Goal: Task Accomplishment & Management: Manage account settings

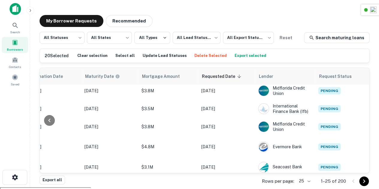
scroll to position [23, 319]
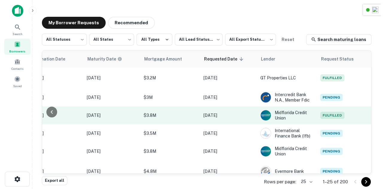
scroll to position [0, 319]
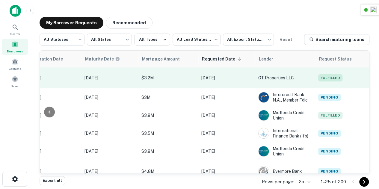
click at [326, 78] on span "Fulfilled" at bounding box center [330, 77] width 24 height 7
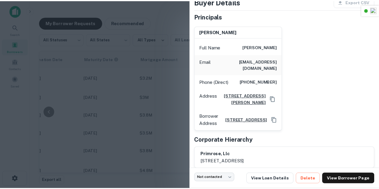
scroll to position [45, 0]
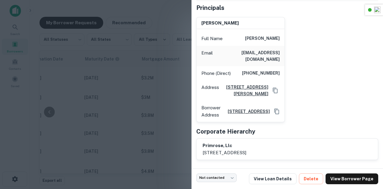
click at [134, 81] on div at bounding box center [191, 94] width 383 height 189
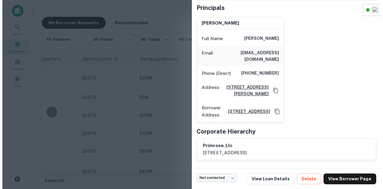
scroll to position [0, 314]
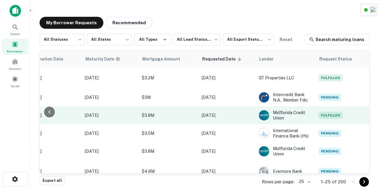
click at [329, 113] on span "Fulfilled" at bounding box center [330, 115] width 24 height 7
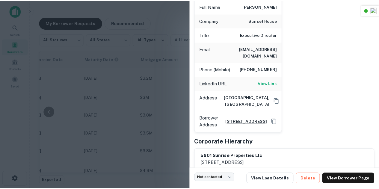
scroll to position [88, 0]
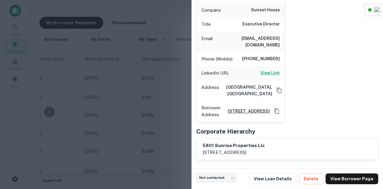
click at [267, 69] on h6 "View Link" at bounding box center [270, 72] width 19 height 7
click at [147, 91] on div at bounding box center [191, 94] width 383 height 189
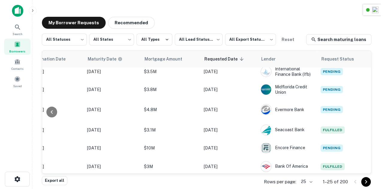
scroll to position [90, 314]
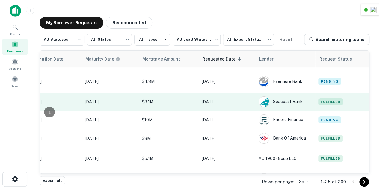
click at [330, 101] on span "Fulfilled" at bounding box center [330, 101] width 24 height 7
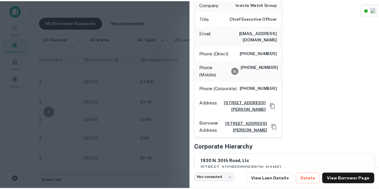
scroll to position [94, 0]
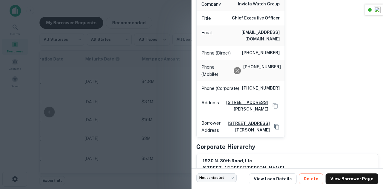
click at [113, 77] on div at bounding box center [191, 94] width 383 height 189
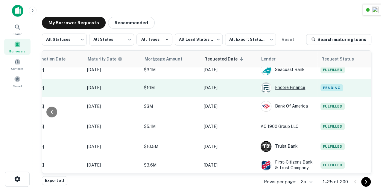
scroll to position [122, 314]
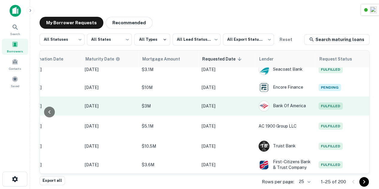
click at [336, 102] on span "Fulfilled" at bounding box center [330, 105] width 24 height 7
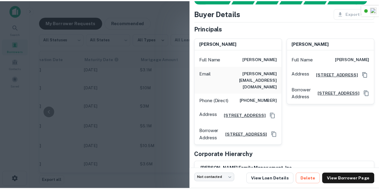
scroll to position [45, 0]
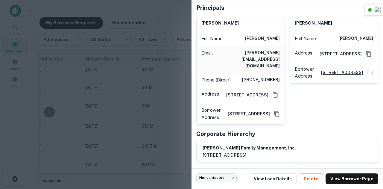
click at [165, 86] on div at bounding box center [191, 94] width 383 height 189
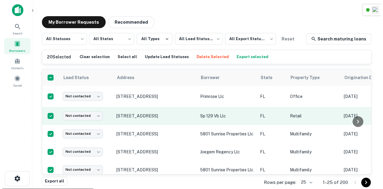
scroll to position [0, 0]
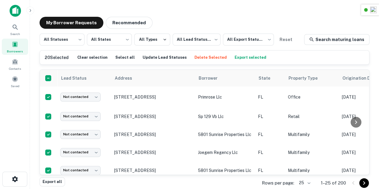
click at [235, 57] on button "Export selected" at bounding box center [250, 57] width 35 height 9
click at [22, 78] on div "Saved" at bounding box center [15, 81] width 26 height 16
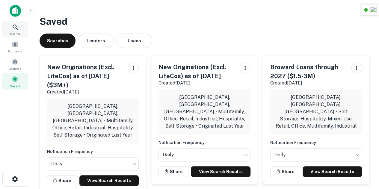
click at [13, 30] on icon at bounding box center [15, 27] width 7 height 7
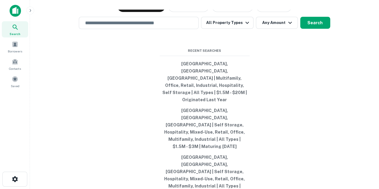
click at [150, 29] on div "​" at bounding box center [139, 23] width 120 height 12
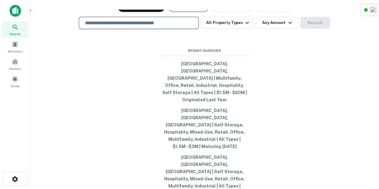
click at [183, 12] on button "Originations" at bounding box center [188, 6] width 41 height 12
click at [158, 26] on input "text" at bounding box center [138, 22] width 114 height 7
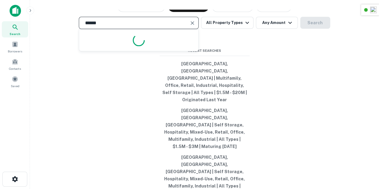
type input "*******"
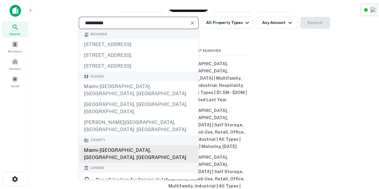
click at [112, 151] on div "Miami-[GEOGRAPHIC_DATA], [GEOGRAPHIC_DATA], [GEOGRAPHIC_DATA]" at bounding box center [138, 154] width 119 height 18
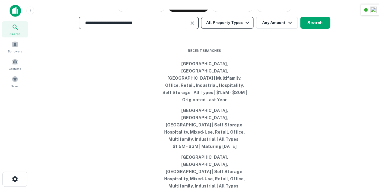
type input "**********"
click at [226, 29] on button "All Property Types" at bounding box center [227, 23] width 52 height 12
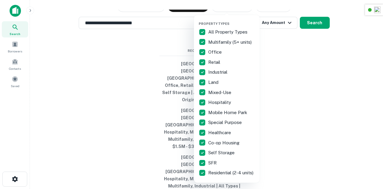
click at [219, 30] on p "All Property Types" at bounding box center [228, 31] width 40 height 7
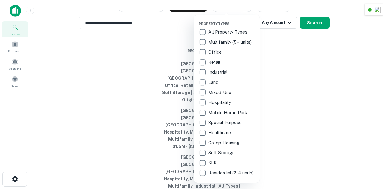
click at [225, 45] on p "Multifamily (5+ units)" at bounding box center [230, 42] width 45 height 7
click at [219, 52] on p "Office" at bounding box center [216, 52] width 15 height 7
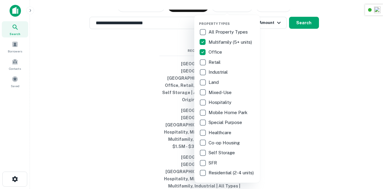
click at [216, 62] on p "Retail" at bounding box center [215, 62] width 13 height 7
click at [217, 69] on p "Industrial" at bounding box center [218, 72] width 20 height 7
click at [220, 95] on p "Mixed-Use" at bounding box center [221, 92] width 24 height 7
click at [220, 100] on p "Hospitality" at bounding box center [221, 102] width 24 height 7
click at [222, 153] on p "Self Storage" at bounding box center [223, 152] width 28 height 7
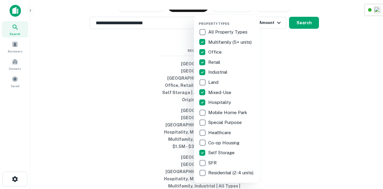
click at [304, 121] on div at bounding box center [191, 94] width 383 height 189
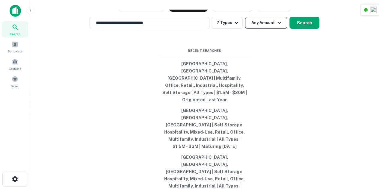
click at [258, 29] on button "Any Amount" at bounding box center [266, 23] width 42 height 12
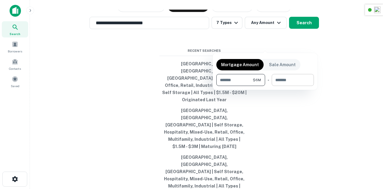
type input "*******"
click at [292, 83] on input "number" at bounding box center [291, 80] width 38 height 12
click at [314, 26] on div at bounding box center [191, 94] width 383 height 189
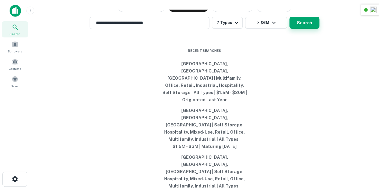
click at [317, 29] on button "Search" at bounding box center [304, 23] width 30 height 12
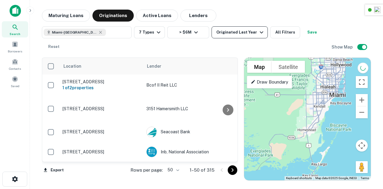
click at [240, 35] on div "Originated Last Year" at bounding box center [240, 32] width 49 height 7
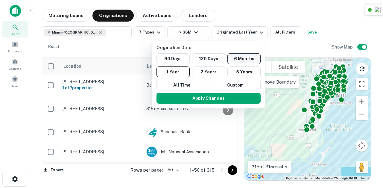
click at [241, 61] on button "6 Months" at bounding box center [244, 58] width 33 height 11
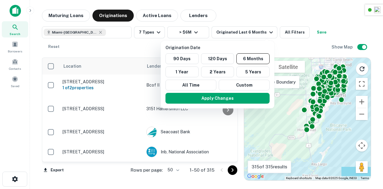
click at [241, 100] on button "Apply Changes" at bounding box center [218, 98] width 104 height 11
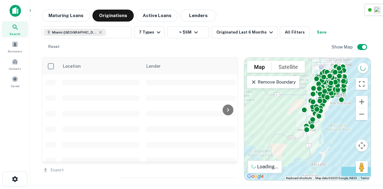
click at [281, 44] on div at bounding box center [191, 94] width 383 height 189
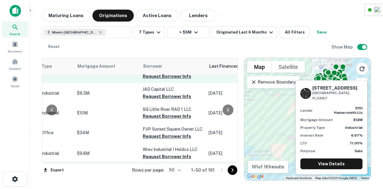
scroll to position [0, 264]
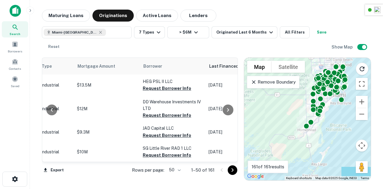
click at [319, 32] on button "Save" at bounding box center [321, 32] width 19 height 12
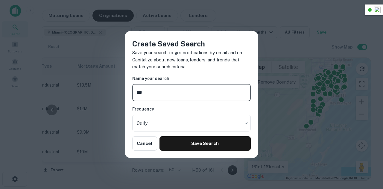
type input "***"
click at [255, 29] on div "Create Saved Search Save your search to get notifications by email and on Capit…" at bounding box center [191, 94] width 383 height 189
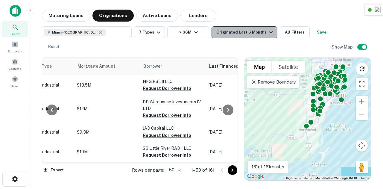
click at [255, 37] on button "Originated Last 6 Months" at bounding box center [245, 32] width 66 height 12
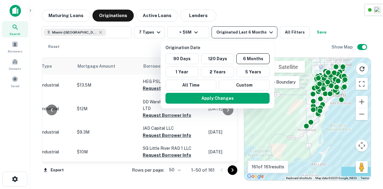
click at [255, 37] on div at bounding box center [191, 94] width 383 height 189
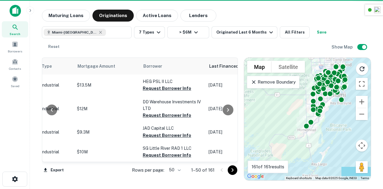
click at [280, 35] on button "All Filters" at bounding box center [295, 32] width 30 height 12
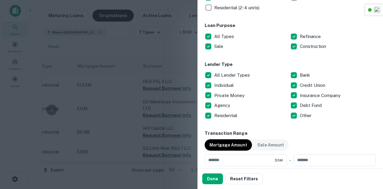
scroll to position [182, 0]
click at [232, 78] on p "All Lender Types" at bounding box center [232, 74] width 37 height 7
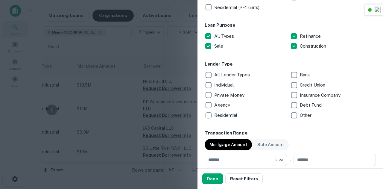
click at [232, 76] on p "All Lender Types" at bounding box center [232, 74] width 37 height 7
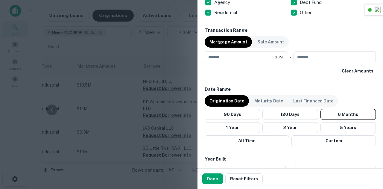
scroll to position [285, 0]
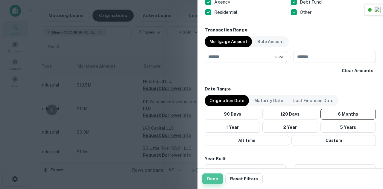
click at [214, 179] on button "Done" at bounding box center [212, 178] width 21 height 11
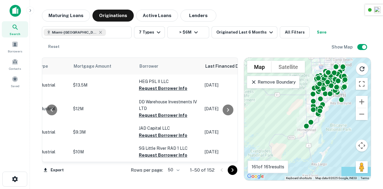
click at [205, 46] on div "Miami-[GEOGRAPHIC_DATA], [GEOGRAPHIC_DATA], [GEOGRAPHIC_DATA] ​ 7 Types > $6M O…" at bounding box center [187, 39] width 290 height 26
click at [318, 30] on button "Save" at bounding box center [321, 32] width 19 height 12
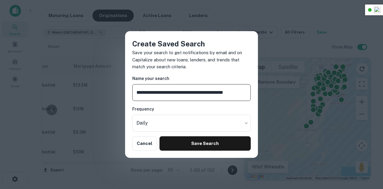
click at [224, 93] on input "**********" at bounding box center [191, 92] width 119 height 17
type input "**********"
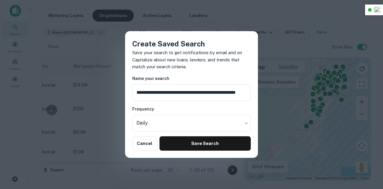
click at [212, 136] on div "**********" at bounding box center [191, 94] width 133 height 127
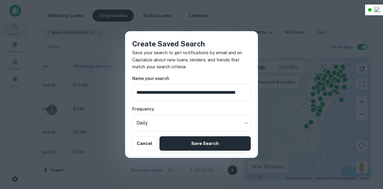
click at [230, 146] on button "Save Search" at bounding box center [205, 143] width 91 height 14
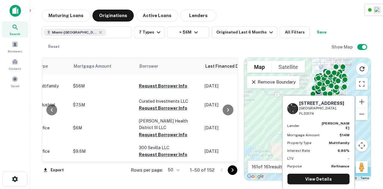
scroll to position [428, 264]
